Goal: Transaction & Acquisition: Purchase product/service

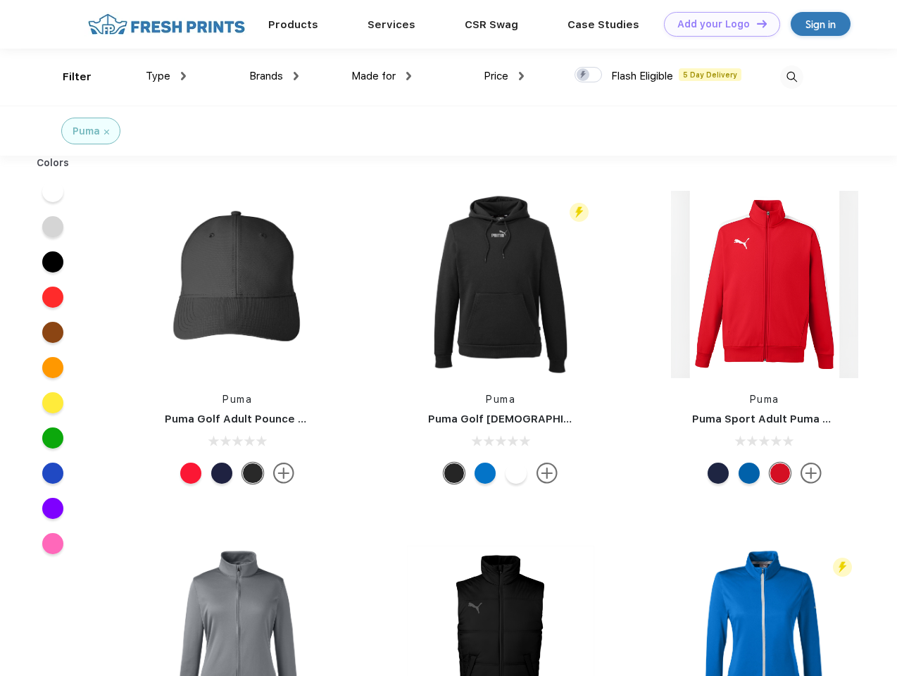
click at [717, 24] on link "Add your Logo Design Tool" at bounding box center [722, 24] width 116 height 25
click at [0, 0] on div "Design Tool" at bounding box center [0, 0] width 0 height 0
click at [756, 23] on link "Add your Logo Design Tool" at bounding box center [722, 24] width 116 height 25
click at [68, 77] on div "Filter" at bounding box center [77, 77] width 29 height 16
click at [166, 76] on span "Type" at bounding box center [158, 76] width 25 height 13
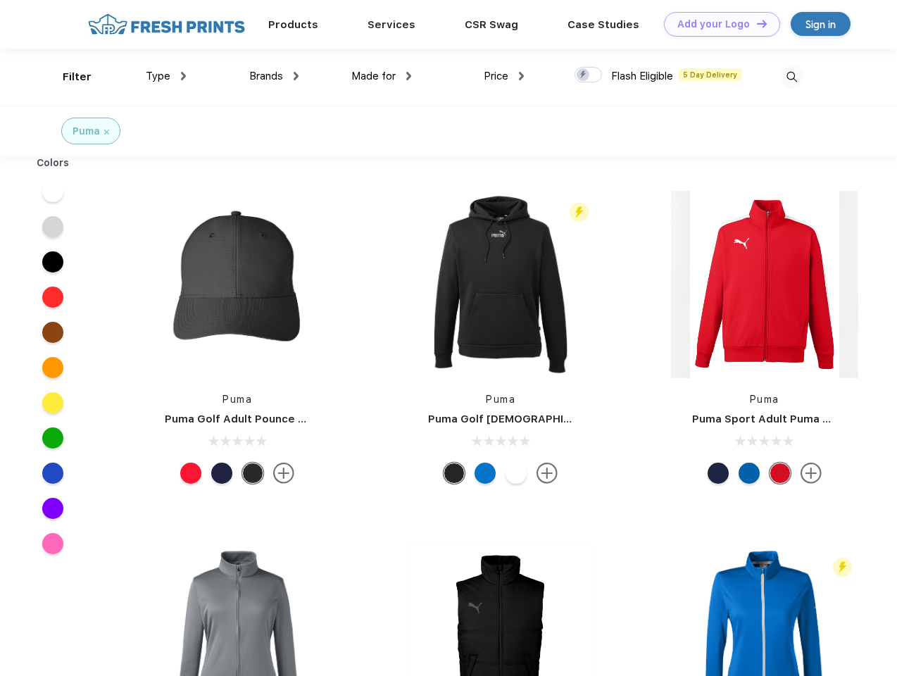
click at [274, 76] on span "Brands" at bounding box center [266, 76] width 34 height 13
click at [382, 76] on span "Made for" at bounding box center [373, 76] width 44 height 13
click at [504, 76] on span "Price" at bounding box center [496, 76] width 25 height 13
click at [589, 75] on div at bounding box center [588, 74] width 27 height 15
click at [584, 75] on input "checkbox" at bounding box center [579, 70] width 9 height 9
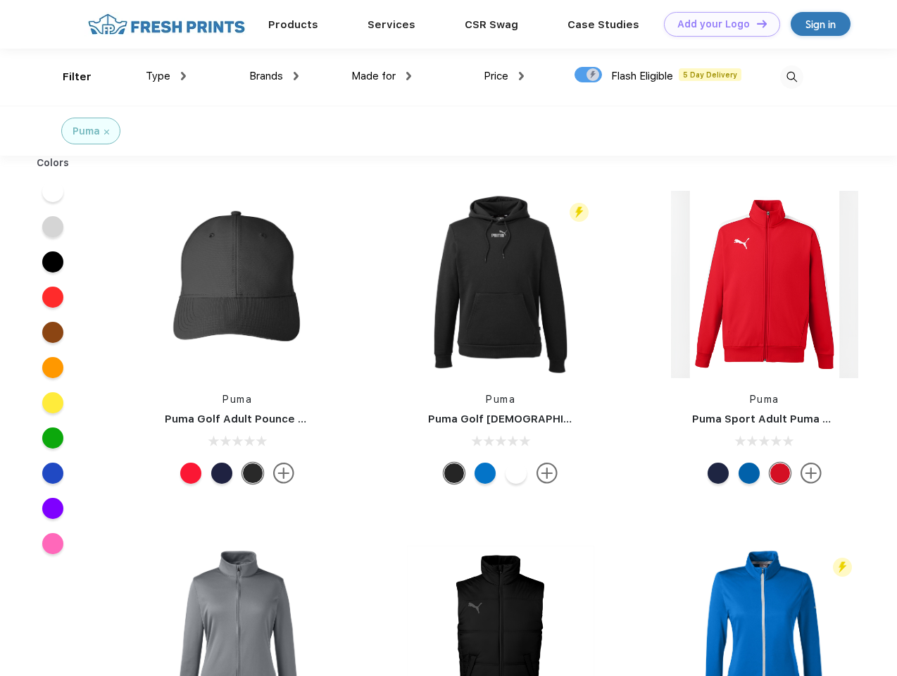
click at [792, 77] on img at bounding box center [791, 77] width 23 height 23
